Goal: Navigation & Orientation: Find specific page/section

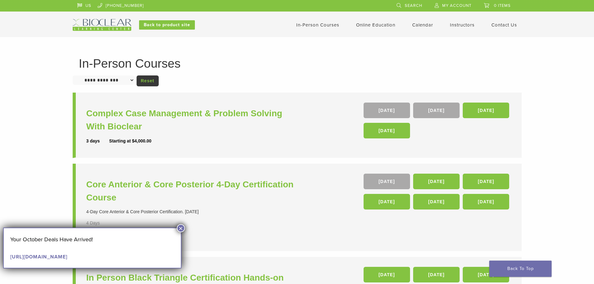
click at [475, 28] on link "Instructors" at bounding box center [462, 25] width 25 height 6
